Goal: Transaction & Acquisition: Obtain resource

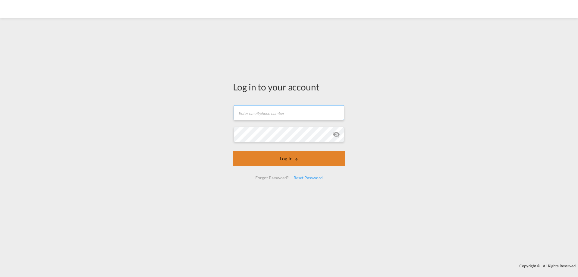
type input "[PERSON_NAME][EMAIL_ADDRESS][DOMAIN_NAME]"
click at [283, 159] on button "Log In" at bounding box center [289, 158] width 112 height 15
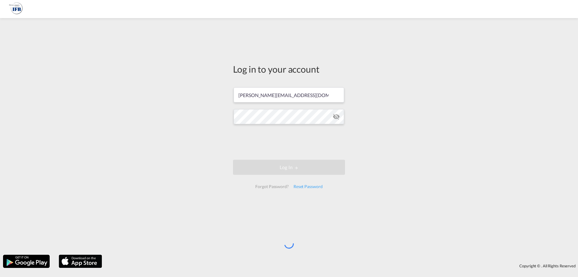
click at [67, 104] on div "Log in to your account [PERSON_NAME][EMAIL_ADDRESS][DOMAIN_NAME] Log In Forgot …" at bounding box center [289, 136] width 578 height 230
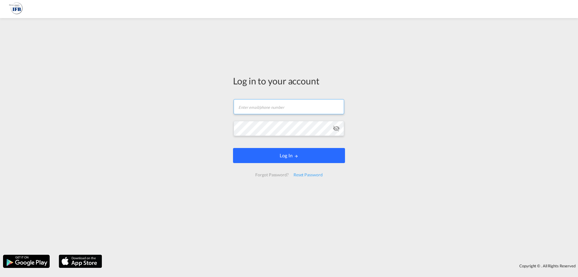
type input "[PERSON_NAME][EMAIL_ADDRESS][DOMAIN_NAME]"
click at [291, 153] on button "Log In" at bounding box center [289, 155] width 112 height 15
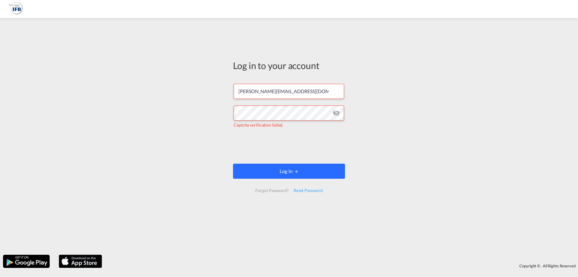
click at [305, 174] on button "Log In" at bounding box center [289, 170] width 112 height 15
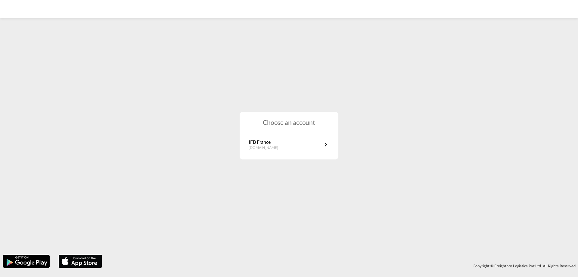
click at [305, 134] on div "Choose an account IFB France [DOMAIN_NAME]" at bounding box center [289, 136] width 99 height 48
click at [304, 141] on link "IFB France [DOMAIN_NAME]" at bounding box center [289, 144] width 81 height 12
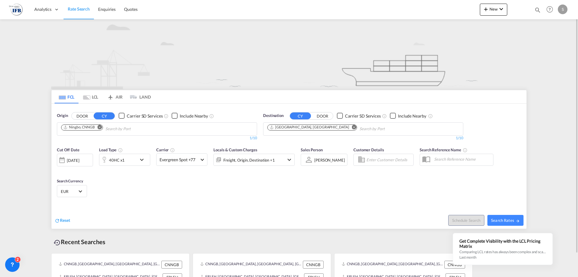
click at [100, 127] on md-icon "Remove" at bounding box center [100, 127] width 5 height 5
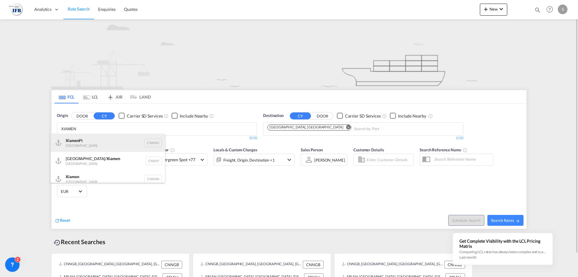
type input "XIAMEN"
click at [77, 141] on div "Xiamen Pt China CNXMG" at bounding box center [108, 143] width 114 height 18
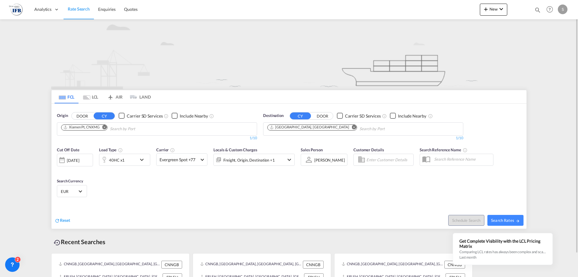
click at [66, 160] on div at bounding box center [62, 160] width 10 height 12
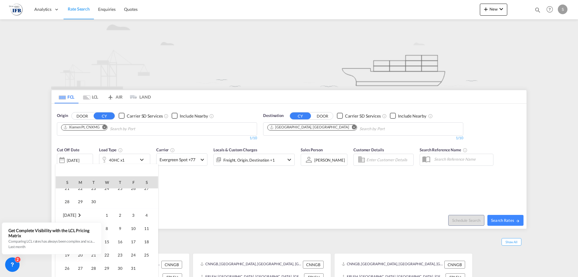
scroll to position [299, 0]
click at [135, 212] on span "3" at bounding box center [133, 215] width 12 height 12
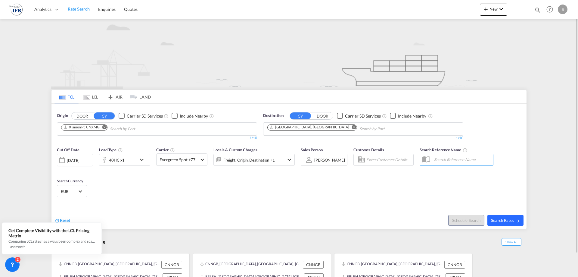
click at [514, 220] on span "Search Rates" at bounding box center [505, 220] width 29 height 5
type input "CNXMG to FRLEH / 3 Oct 2025"
